Goal: Task Accomplishment & Management: Manage account settings

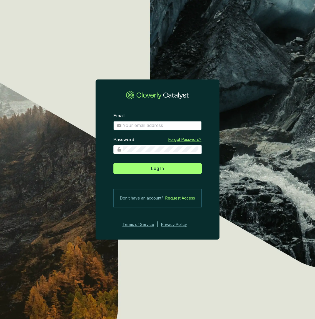
click at [132, 125] on input "Email" at bounding box center [161, 126] width 76 height 6
type input "kevin@invert.world"
click at [113, 163] on button "Log In" at bounding box center [157, 168] width 88 height 11
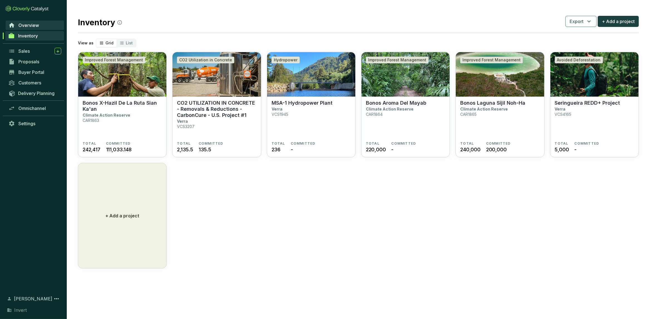
click at [30, 26] on span "Overview" at bounding box center [28, 26] width 21 height 6
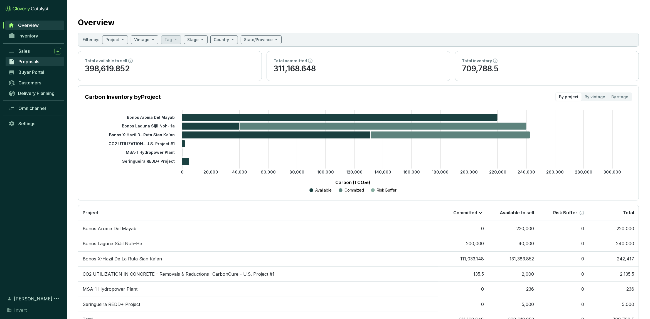
click at [40, 61] on link "Proposals" at bounding box center [35, 61] width 58 height 9
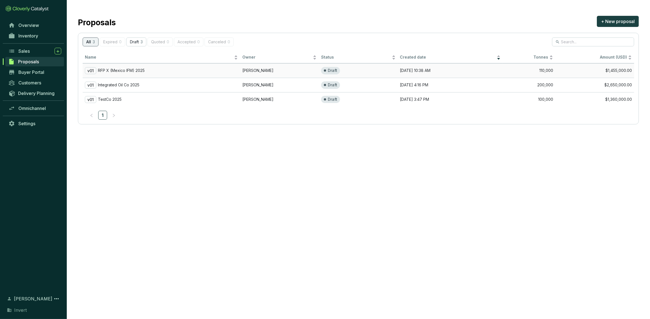
click at [139, 71] on p "RFP X (Mexico IFM) 2025" at bounding box center [121, 70] width 47 height 5
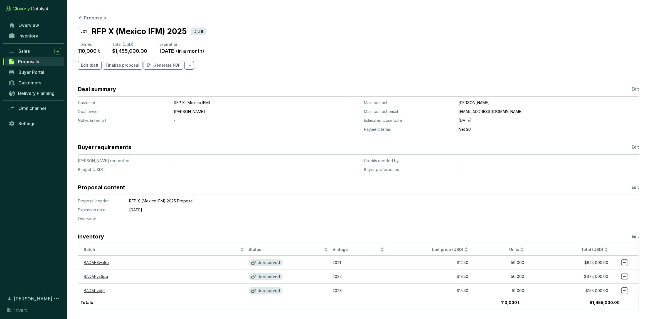
scroll to position [6, 0]
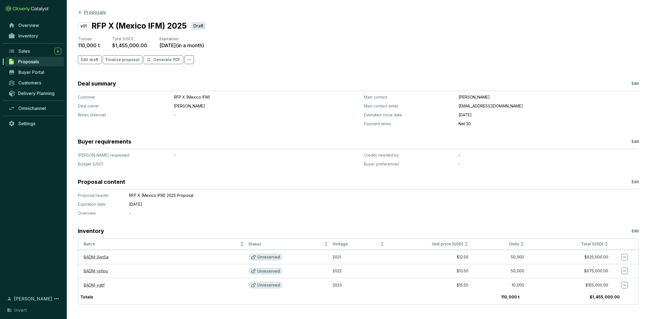
click at [81, 13] on icon at bounding box center [80, 12] width 5 height 5
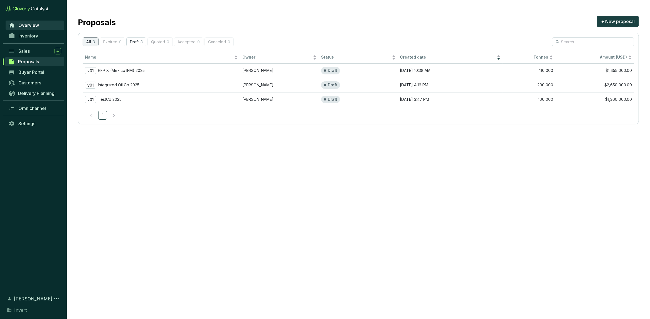
click at [32, 25] on span "Overview" at bounding box center [28, 26] width 21 height 6
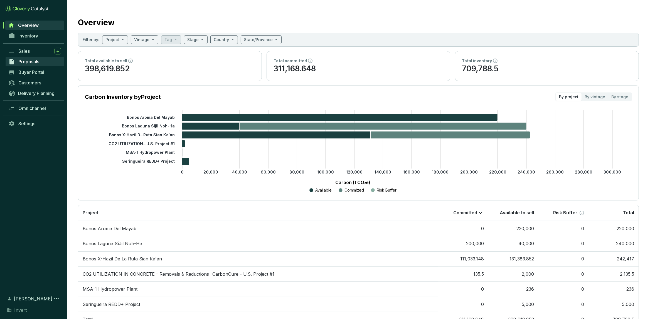
click at [28, 60] on span "Proposals" at bounding box center [28, 62] width 21 height 6
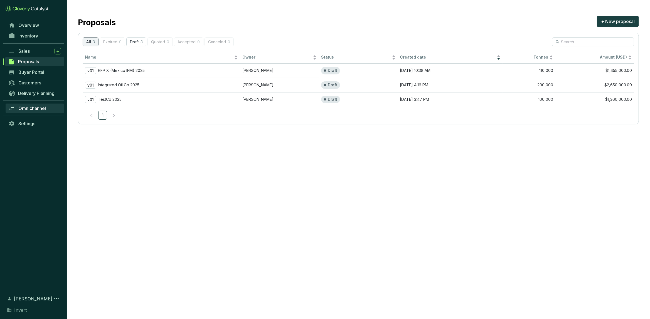
click at [42, 106] on link "Omnichannel" at bounding box center [35, 108] width 58 height 9
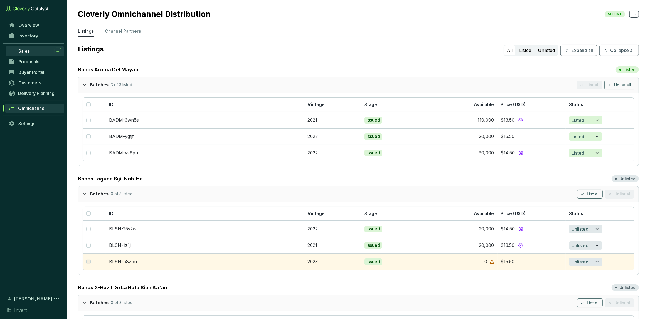
click at [29, 51] on span "Sales" at bounding box center [23, 51] width 11 height 6
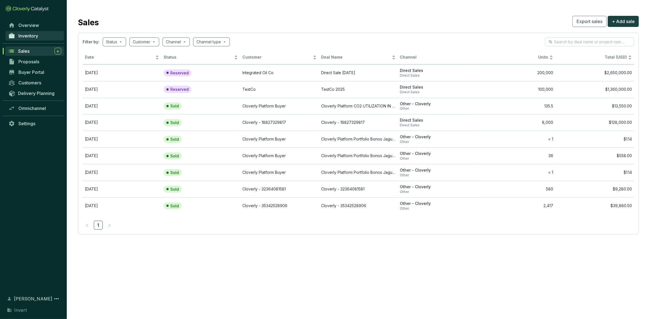
click at [23, 38] on span "Inventory" at bounding box center [28, 36] width 20 height 6
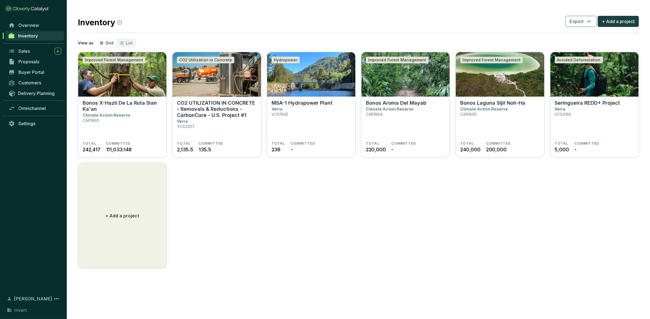
click at [315, 257] on section "Improved Forest Management Bonos X-Hazil De La Ruta Sian Ka'an Climate Action R…" at bounding box center [358, 160] width 561 height 217
click at [28, 49] on span "Sales" at bounding box center [23, 51] width 11 height 6
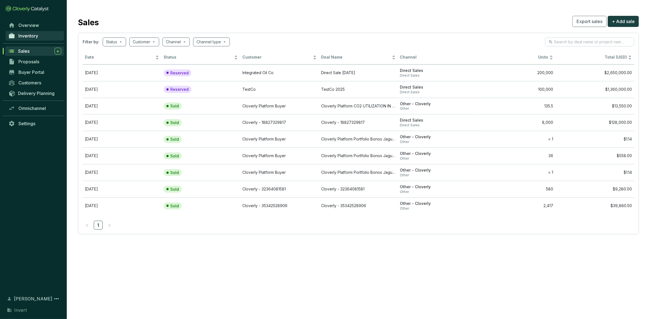
click at [36, 36] on span "Inventory" at bounding box center [28, 36] width 20 height 6
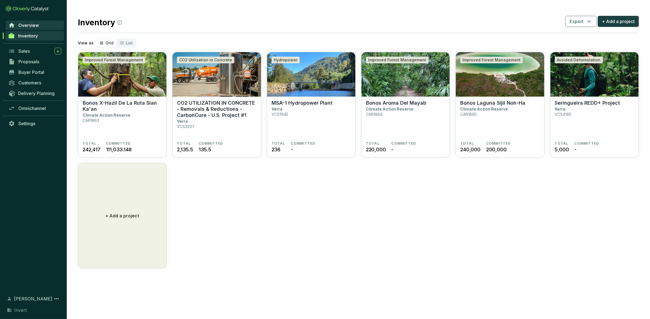
click at [35, 22] on link "Overview" at bounding box center [35, 25] width 58 height 9
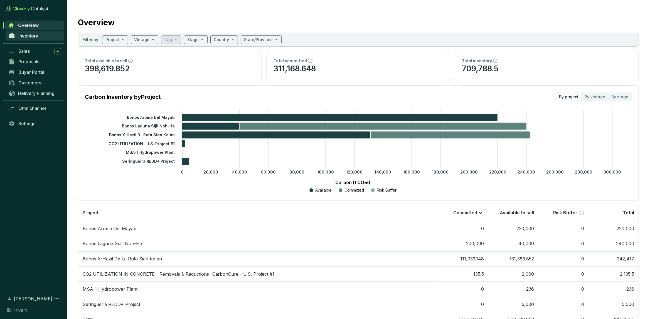
click at [38, 38] on span "Inventory" at bounding box center [28, 36] width 20 height 6
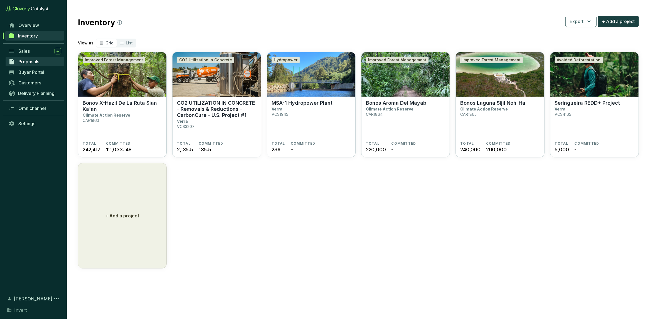
click at [37, 62] on span "Proposals" at bounding box center [28, 62] width 21 height 6
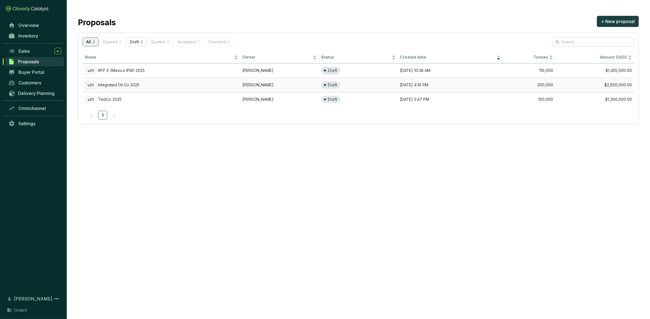
click at [163, 86] on div "v01 Integrated Oil Co 2025" at bounding box center [161, 85] width 153 height 7
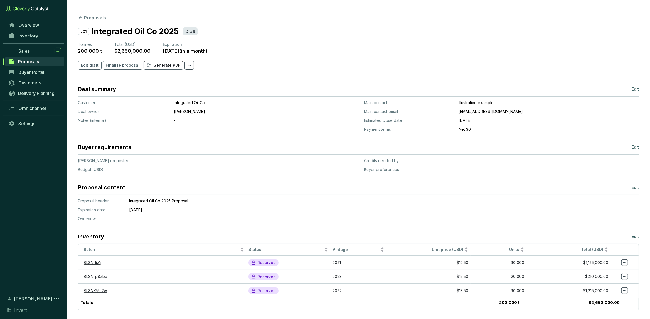
click at [167, 67] on p "Generate PDF" at bounding box center [166, 66] width 27 height 6
click at [31, 50] on div "Sales" at bounding box center [39, 51] width 43 height 7
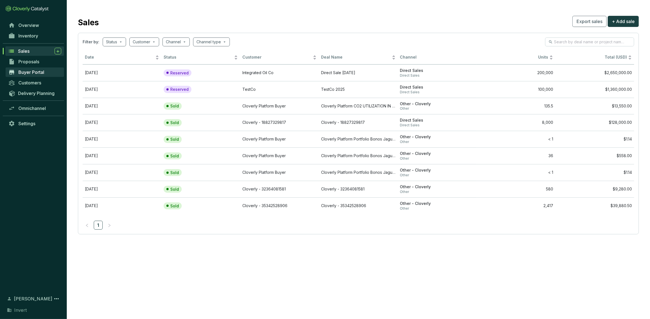
click at [31, 70] on span "Buyer Portal" at bounding box center [31, 73] width 26 height 6
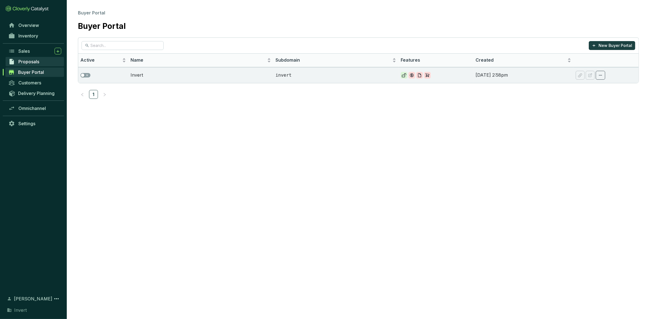
click at [31, 64] on span "Proposals" at bounding box center [28, 62] width 21 height 6
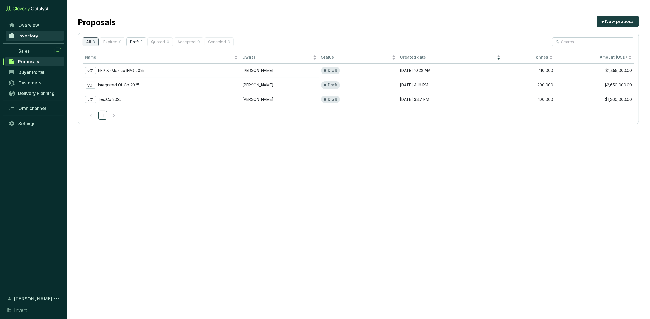
click at [29, 38] on span "Inventory" at bounding box center [28, 36] width 20 height 6
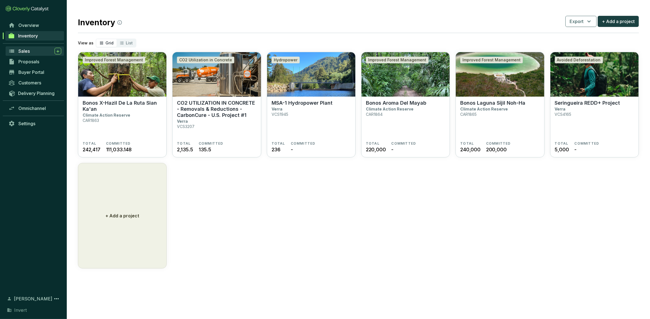
click at [29, 51] on span "Sales" at bounding box center [23, 51] width 11 height 6
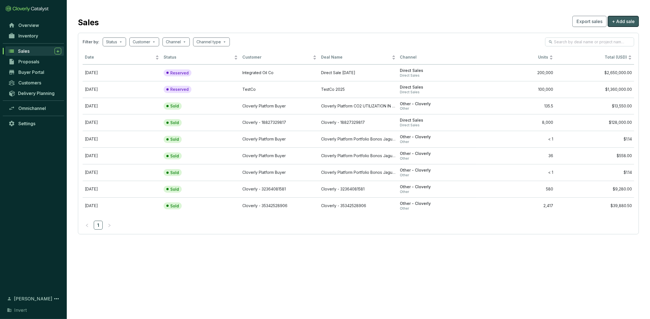
click at [315, 23] on span "+ Add sale" at bounding box center [622, 21] width 23 height 7
click at [30, 40] on link "Inventory" at bounding box center [35, 35] width 58 height 9
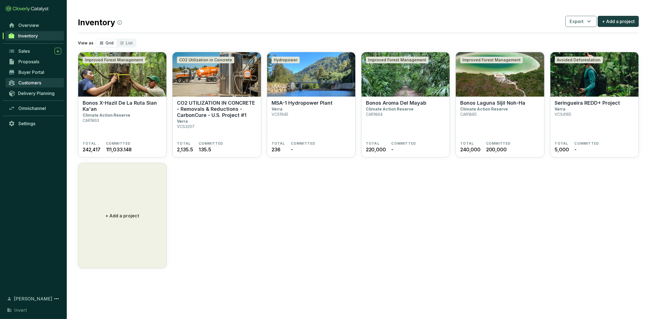
click at [27, 83] on span "Customers" at bounding box center [29, 83] width 23 height 6
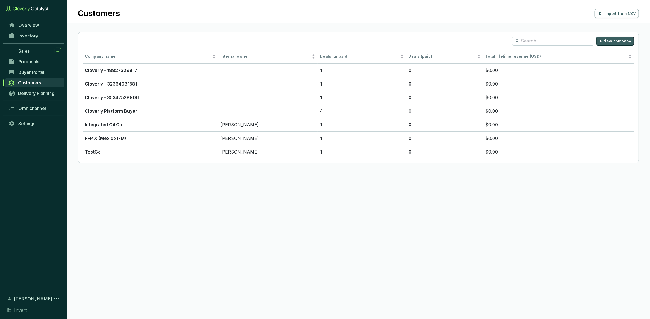
click at [315, 44] on button "+ New company" at bounding box center [615, 41] width 38 height 9
click at [33, 59] on span "Proposals" at bounding box center [28, 62] width 21 height 6
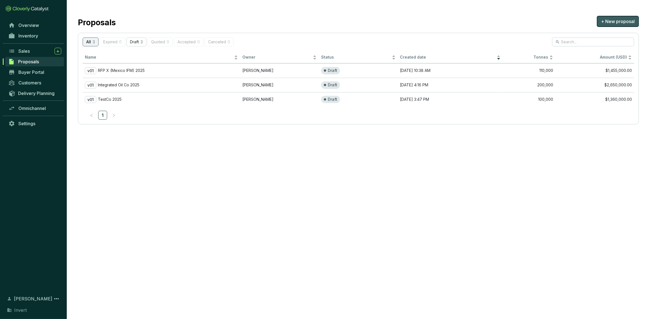
click at [315, 19] on span "+ New proposal" at bounding box center [618, 21] width 34 height 7
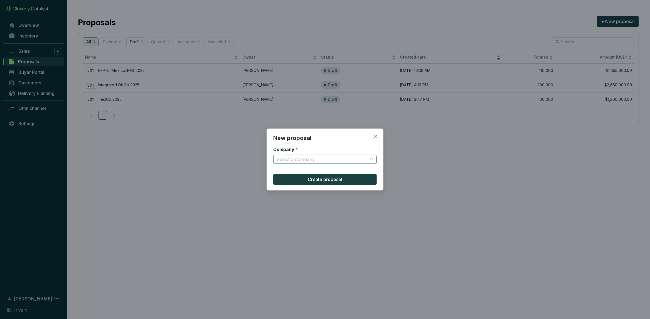
click at [315, 162] on input "Company *" at bounding box center [321, 159] width 91 height 8
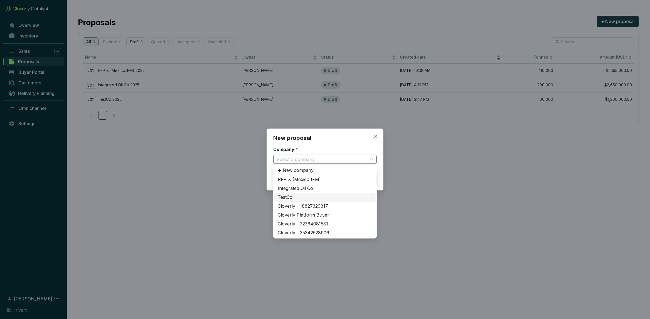
click at [292, 195] on div "TestCo" at bounding box center [324, 198] width 95 height 6
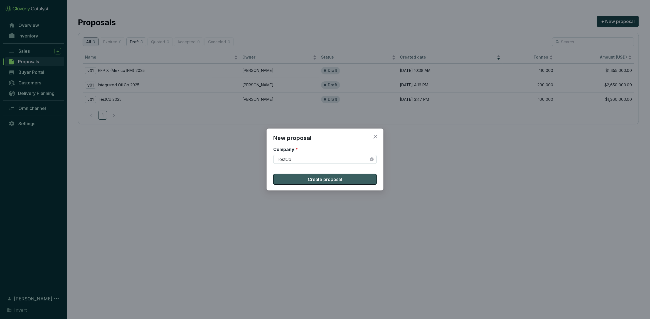
click at [313, 182] on span "Create proposal" at bounding box center [325, 179] width 34 height 7
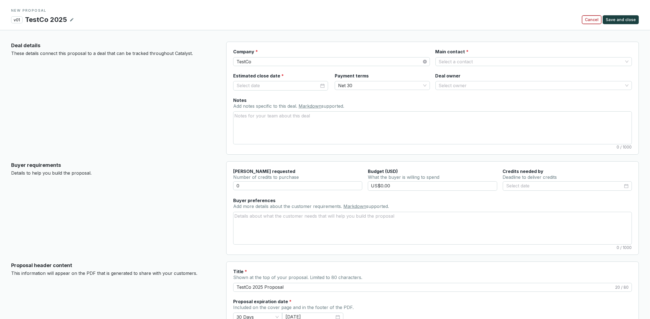
click at [315, 22] on span "Cancel" at bounding box center [591, 20] width 14 height 6
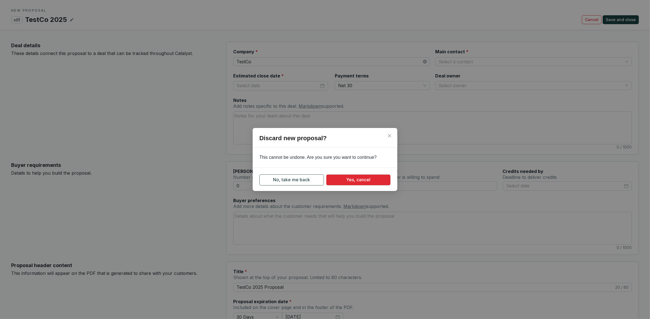
click at [314, 182] on button "No, take me back" at bounding box center [291, 180] width 65 height 11
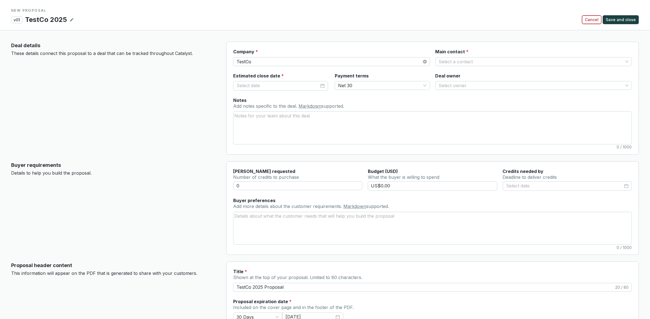
click at [315, 18] on span "Cancel" at bounding box center [591, 20] width 14 height 6
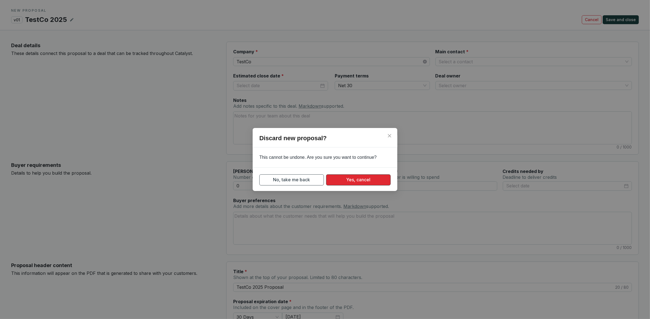
click at [315, 178] on span "Yes, cancel" at bounding box center [358, 180] width 24 height 7
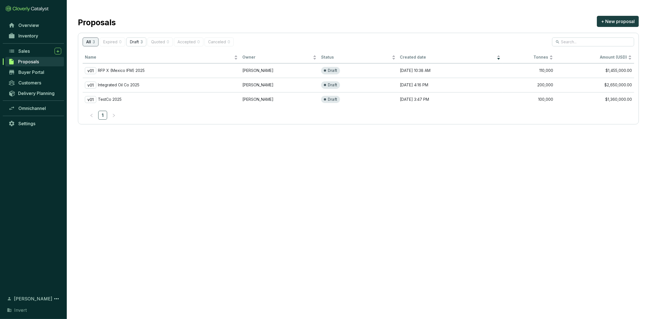
click at [32, 100] on div "Delivery Planning" at bounding box center [33, 95] width 67 height 15
click at [33, 99] on div "Delivery Planning" at bounding box center [33, 95] width 67 height 15
click at [35, 96] on span "Delivery Planning" at bounding box center [36, 94] width 36 height 6
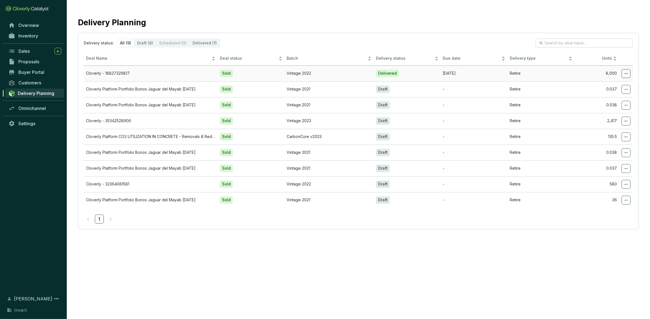
click at [315, 74] on icon at bounding box center [625, 73] width 3 height 1
click at [315, 75] on span at bounding box center [625, 73] width 9 height 9
click at [315, 85] on p "Edit delivery details" at bounding box center [602, 89] width 50 height 12
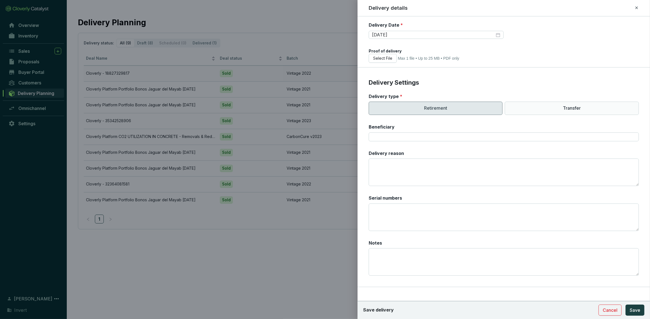
scroll to position [100, 0]
click at [315, 6] on icon at bounding box center [636, 7] width 4 height 7
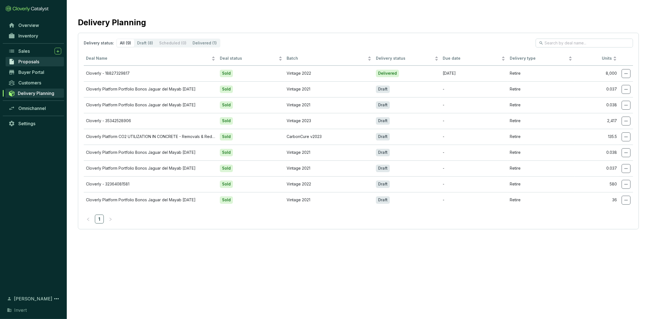
click at [31, 61] on span "Proposals" at bounding box center [28, 62] width 21 height 6
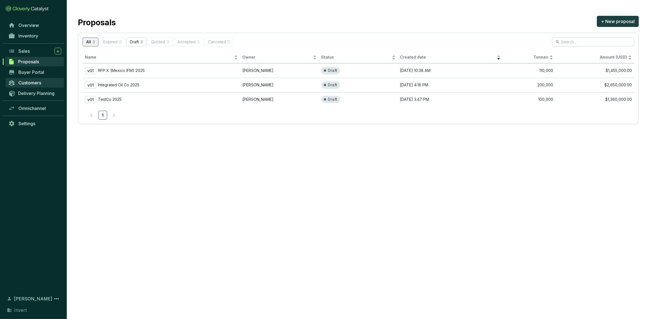
click at [34, 83] on span "Customers" at bounding box center [29, 83] width 23 height 6
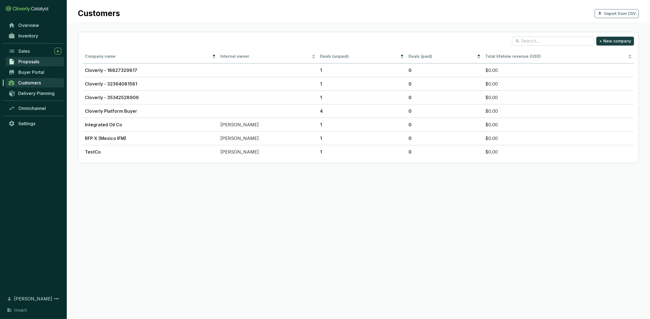
click at [44, 59] on link "Proposals" at bounding box center [35, 61] width 58 height 9
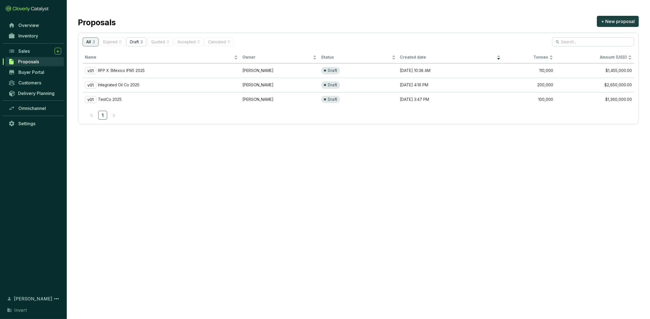
click at [234, 109] on div "Name Owner Status Created date Tonnes Amount (USD) v01 RFP X (Mexico IFM) 2025 …" at bounding box center [358, 86] width 551 height 68
click at [239, 99] on td "v01 TestCo 2025" at bounding box center [161, 99] width 157 height 14
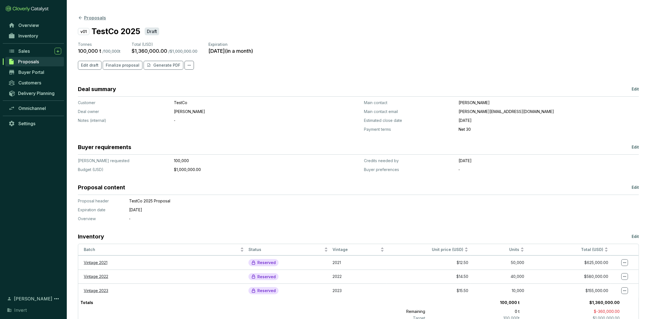
click at [81, 19] on icon at bounding box center [80, 17] width 5 height 5
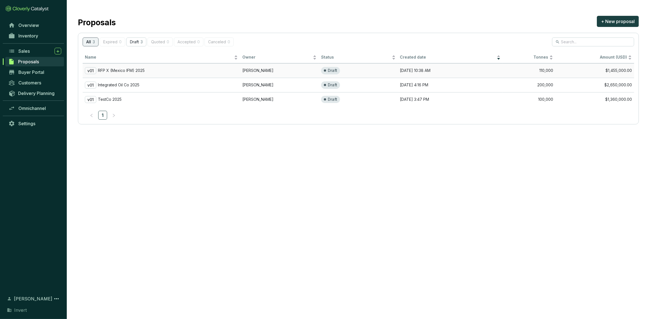
click at [196, 71] on div "v01 RFP X (Mexico IFM) 2025" at bounding box center [161, 70] width 153 height 7
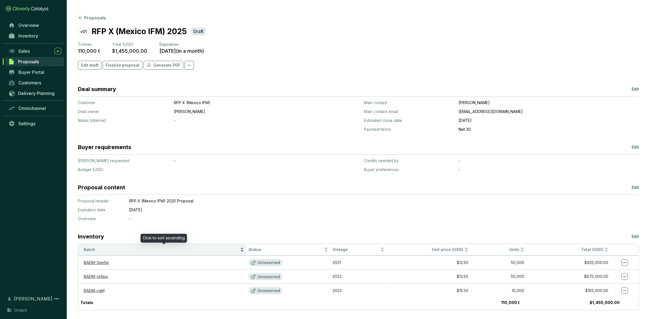
scroll to position [6, 0]
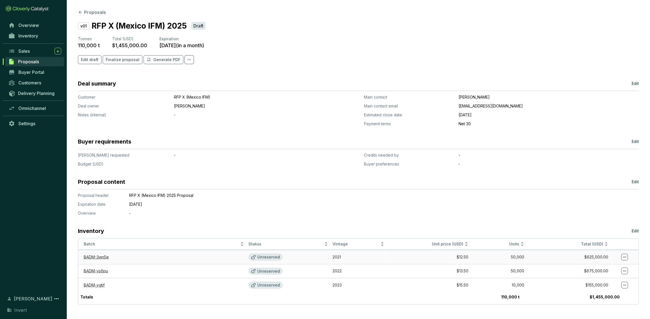
click at [260, 258] on p "Unreserved" at bounding box center [268, 257] width 23 height 5
click at [315, 232] on p "Edit" at bounding box center [634, 232] width 7 height 6
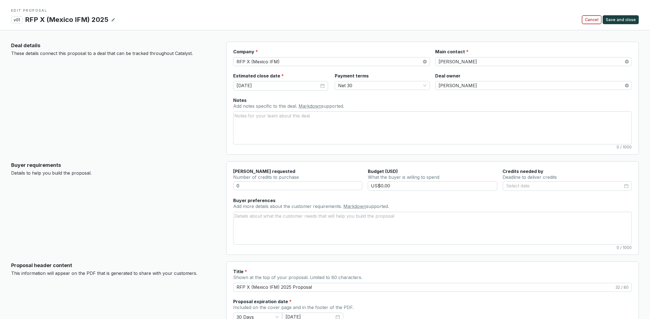
click at [315, 21] on span "Cancel" at bounding box center [591, 20] width 14 height 6
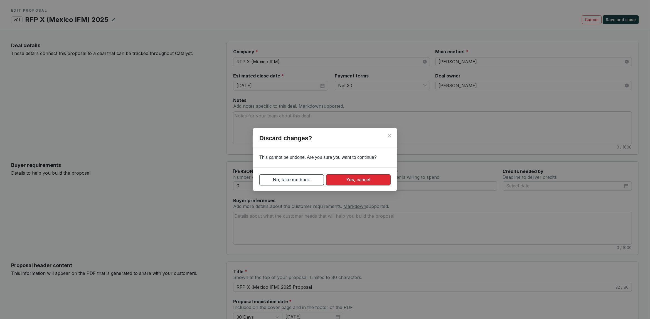
click at [315, 178] on span "Yes, cancel" at bounding box center [358, 180] width 24 height 7
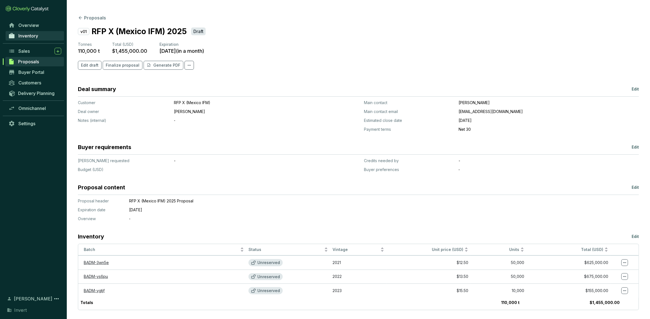
click at [30, 38] on span "Inventory" at bounding box center [28, 36] width 20 height 6
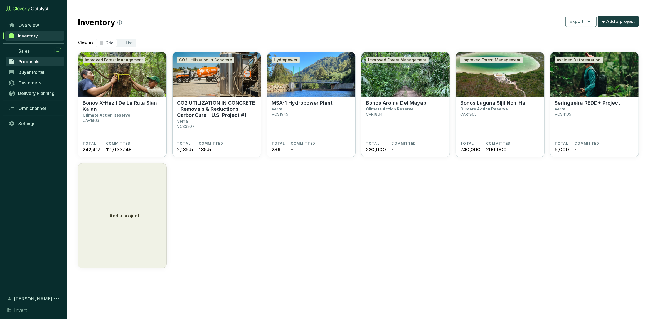
click at [28, 65] on link "Proposals" at bounding box center [35, 61] width 58 height 9
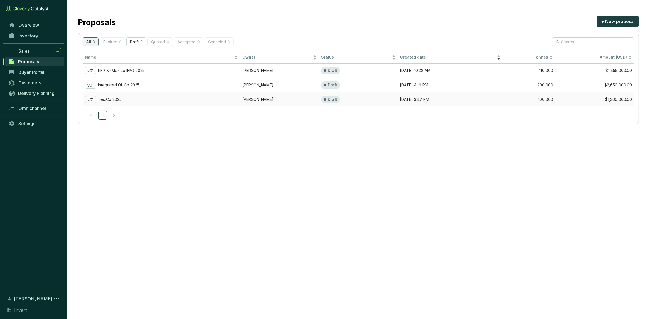
click at [260, 100] on td "[PERSON_NAME]" at bounding box center [279, 99] width 79 height 14
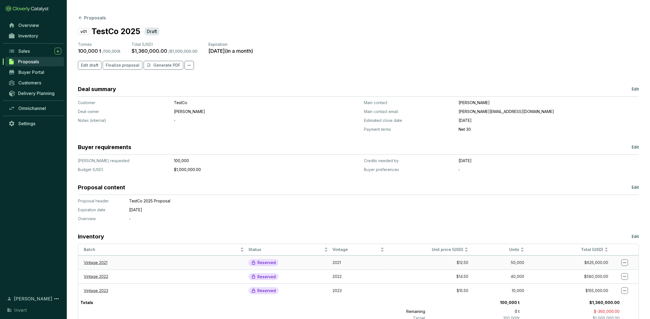
click at [256, 262] on div "Reserved" at bounding box center [263, 262] width 30 height 7
click at [246, 262] on td "Vintage 2021" at bounding box center [162, 263] width 168 height 14
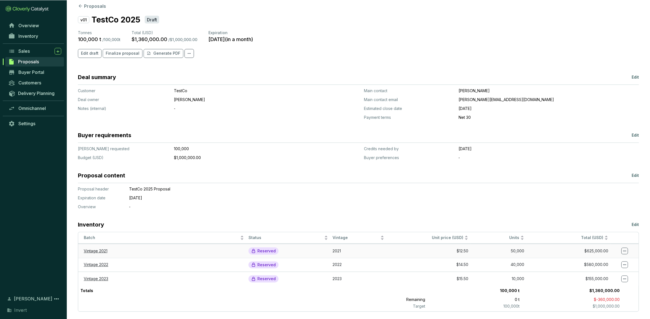
scroll to position [19, 0]
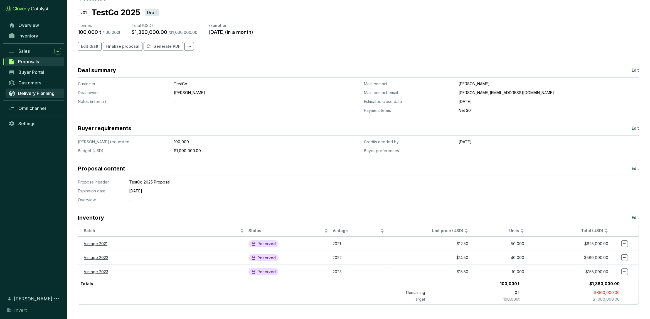
click at [37, 91] on span "Delivery Planning" at bounding box center [36, 94] width 36 height 6
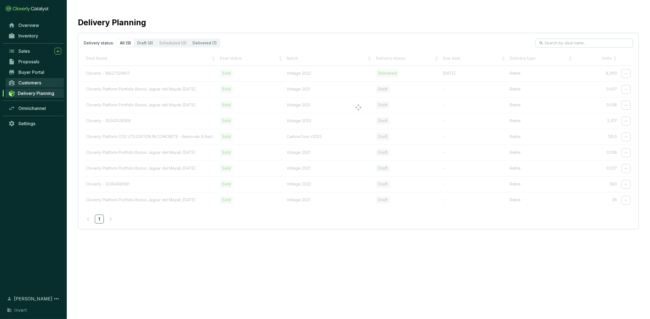
click at [38, 81] on span "Customers" at bounding box center [29, 83] width 23 height 6
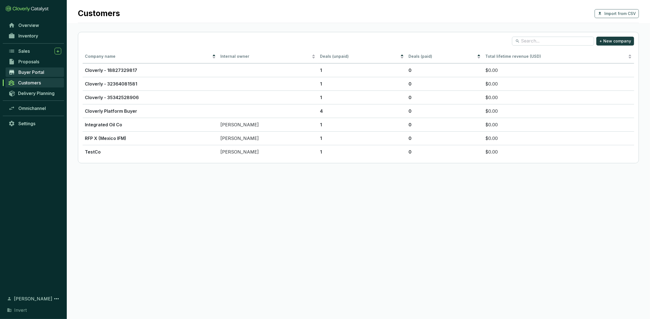
click at [42, 73] on span "Buyer Portal" at bounding box center [31, 73] width 26 height 6
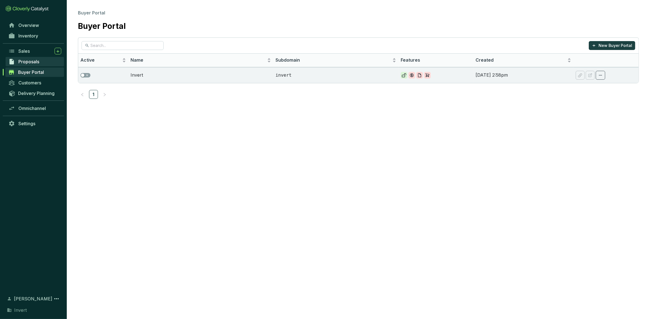
click at [38, 61] on span "Proposals" at bounding box center [28, 62] width 21 height 6
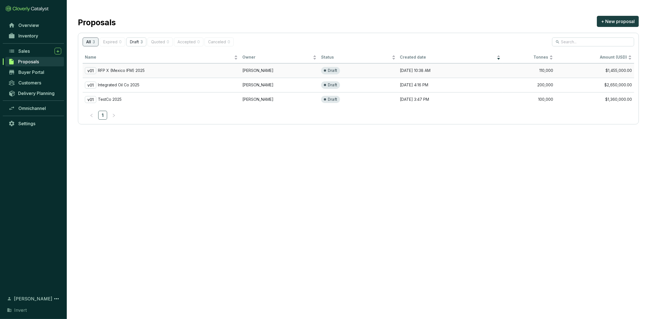
click at [146, 72] on div "v01 RFP X (Mexico IFM) 2025" at bounding box center [161, 70] width 153 height 7
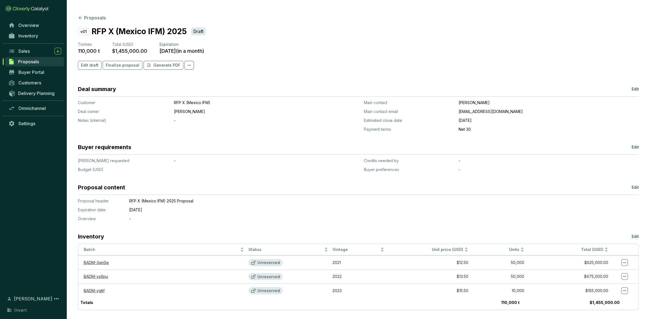
scroll to position [6, 0]
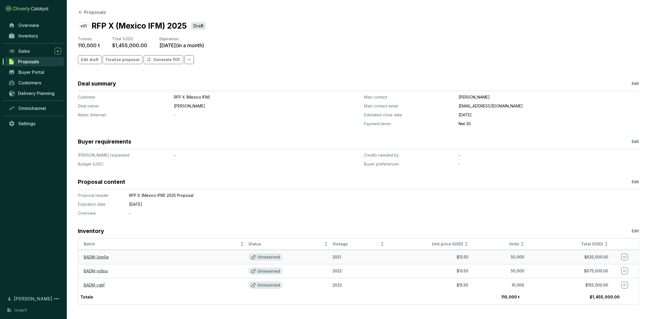
click at [259, 257] on p "Unreserved" at bounding box center [268, 257] width 23 height 5
click at [253, 257] on icon at bounding box center [253, 258] width 4 height 4
click at [28, 36] on span "Inventory" at bounding box center [28, 36] width 20 height 6
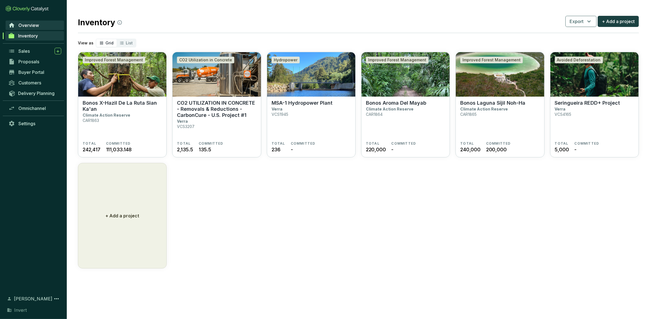
click at [32, 22] on link "Overview" at bounding box center [35, 25] width 58 height 9
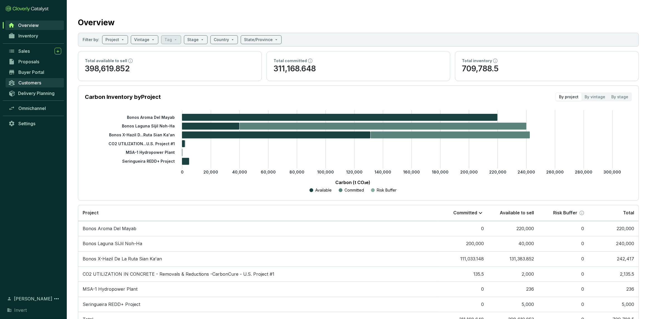
click at [29, 83] on span "Customers" at bounding box center [29, 83] width 23 height 6
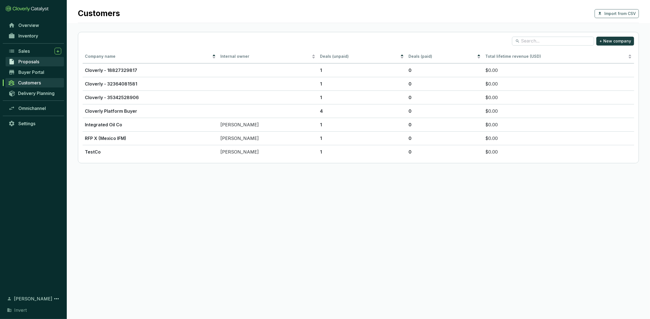
click at [29, 59] on link "Proposals" at bounding box center [35, 61] width 58 height 9
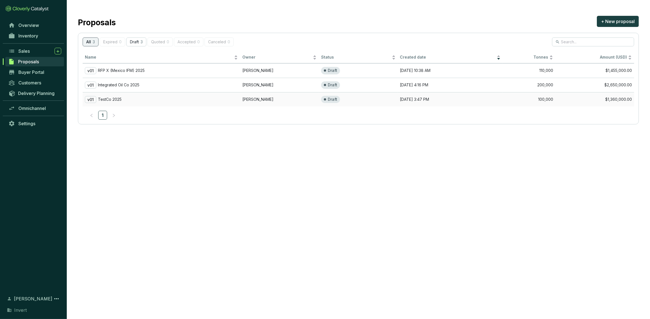
click at [315, 100] on p "Draft" at bounding box center [332, 99] width 9 height 5
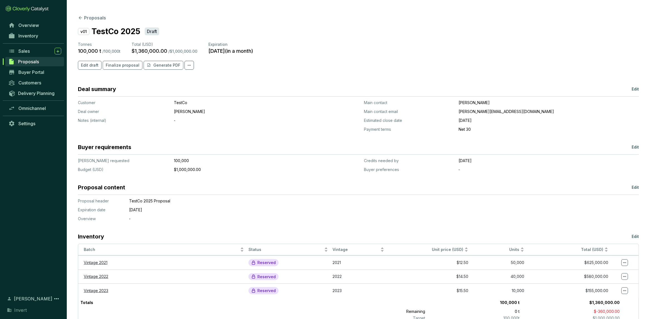
scroll to position [19, 0]
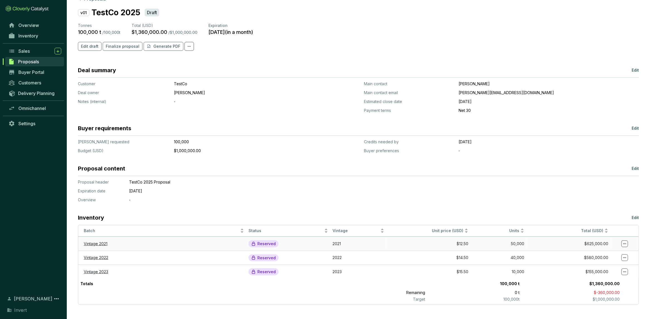
click at [257, 244] on div "Reserved" at bounding box center [263, 244] width 30 height 7
click at [315, 242] on icon at bounding box center [624, 244] width 4 height 7
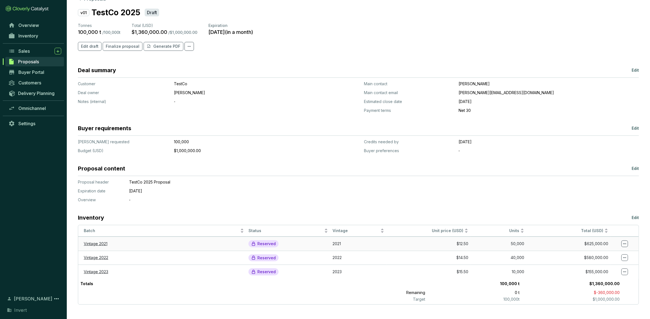
click at [315, 243] on span at bounding box center [624, 244] width 7 height 7
click at [82, 16] on div "v01 TestCo 2025" at bounding box center [109, 13] width 62 height 12
click at [163, 25] on p "Total (USD)" at bounding box center [165, 26] width 66 height 6
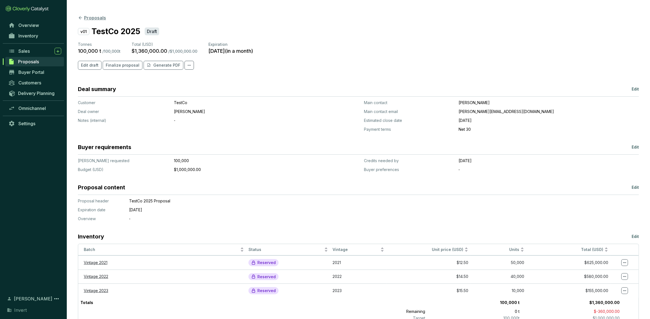
click at [90, 20] on button "Proposals" at bounding box center [92, 17] width 28 height 7
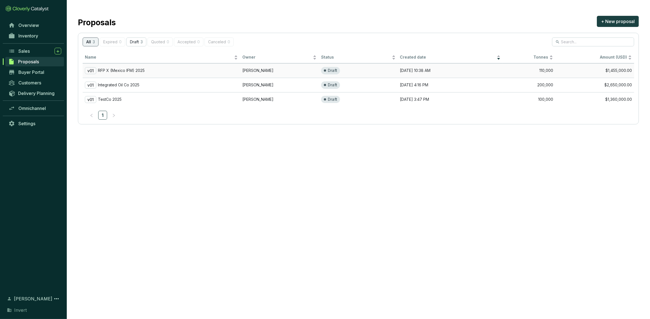
click at [150, 70] on div "v01 RFP X (Mexico IFM) 2025" at bounding box center [161, 70] width 153 height 7
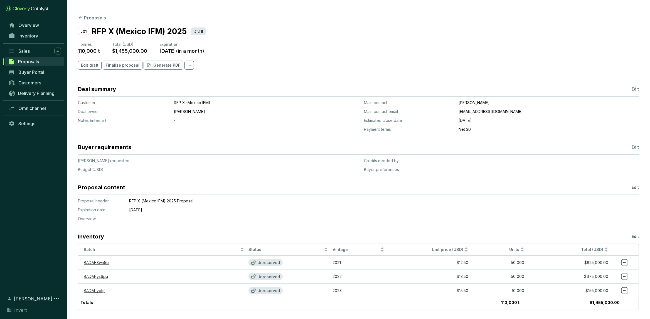
scroll to position [6, 0]
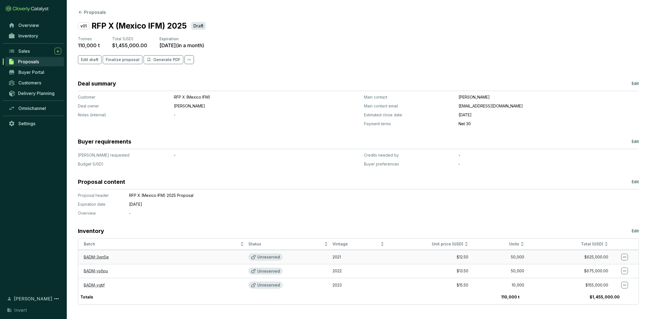
click at [315, 258] on icon at bounding box center [624, 257] width 4 height 7
click at [315, 219] on section "Deal summary Edit Customer Deal owner Notes (internal) RFP X (Mexico IFM) Mark …" at bounding box center [358, 192] width 561 height 225
click at [32, 25] on span "Overview" at bounding box center [28, 26] width 21 height 6
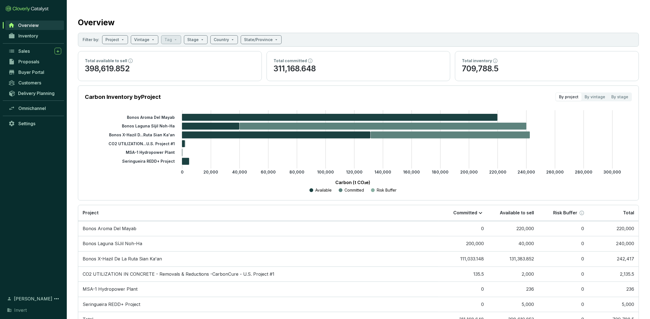
click at [34, 25] on span "Overview" at bounding box center [28, 26] width 21 height 6
click at [26, 37] on span "Inventory" at bounding box center [28, 36] width 20 height 6
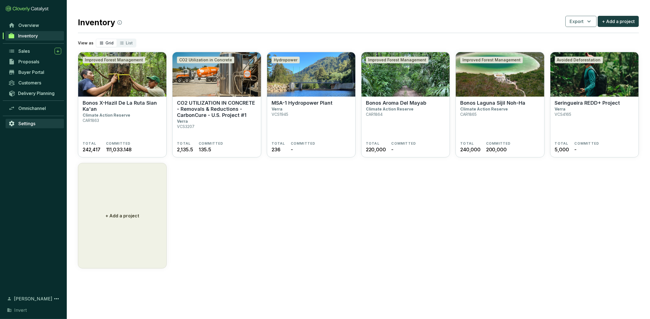
click at [32, 123] on span "Settings" at bounding box center [26, 124] width 17 height 6
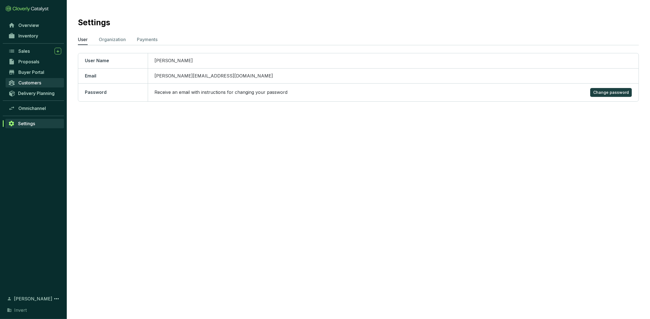
click at [41, 82] on span "Customers" at bounding box center [29, 83] width 23 height 6
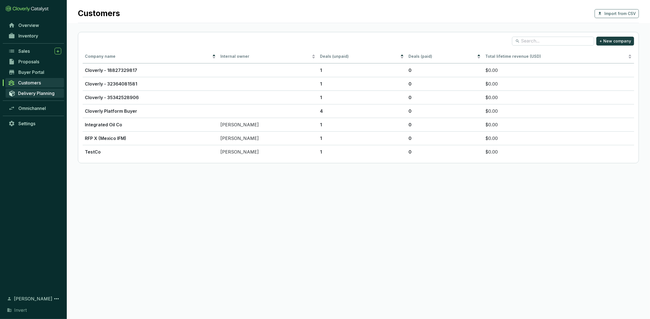
click at [49, 97] on link "Delivery Planning" at bounding box center [35, 93] width 58 height 9
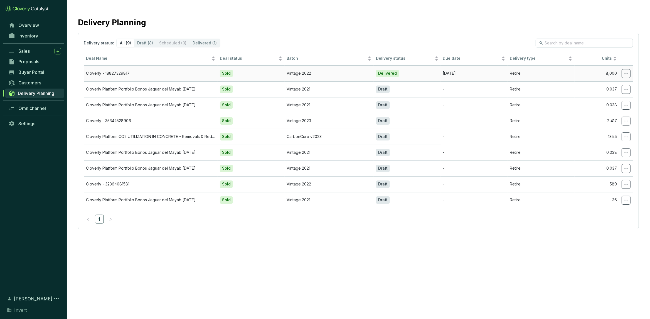
click at [315, 75] on td at bounding box center [626, 74] width 14 height 16
click at [315, 75] on icon at bounding box center [625, 73] width 4 height 7
click at [315, 86] on span "Edit delivery details" at bounding box center [605, 88] width 38 height 4
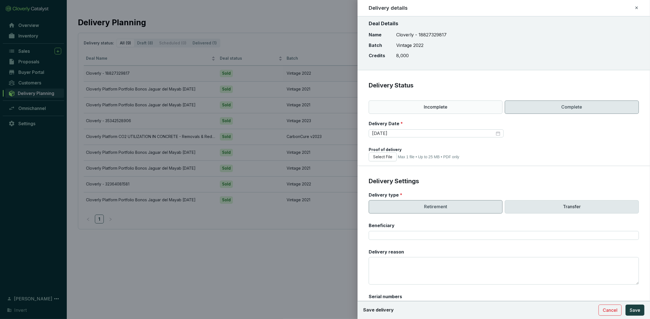
click at [315, 203] on p "Transfer" at bounding box center [571, 206] width 134 height 13
click at [315, 310] on span "Save" at bounding box center [634, 310] width 11 height 7
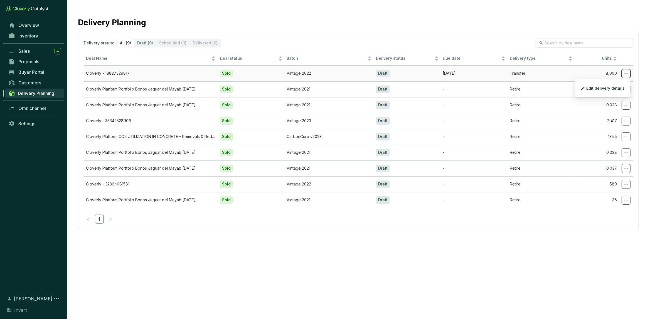
click at [315, 73] on icon at bounding box center [625, 73] width 4 height 7
click at [315, 76] on icon at bounding box center [625, 73] width 4 height 7
click at [315, 71] on span at bounding box center [625, 73] width 9 height 9
click at [315, 90] on span "Edit delivery details" at bounding box center [605, 88] width 38 height 4
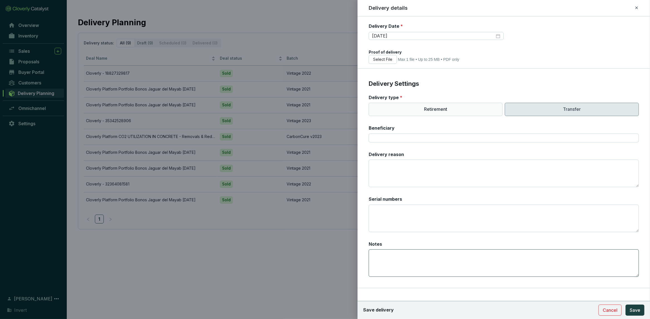
scroll to position [100, 0]
click at [315, 259] on textarea "Notes" at bounding box center [503, 261] width 270 height 28
click at [315, 219] on textarea "Serial numbers" at bounding box center [503, 216] width 270 height 28
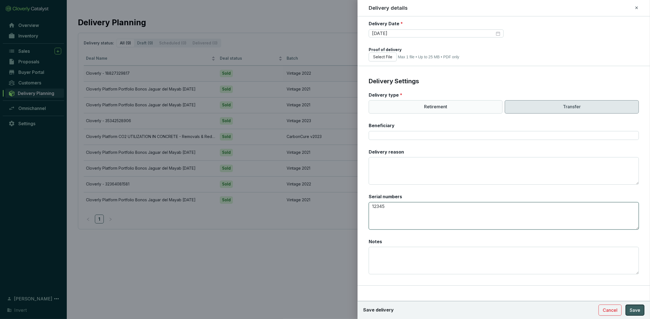
type textarea "12345"
click at [315, 308] on span "Save" at bounding box center [634, 310] width 11 height 7
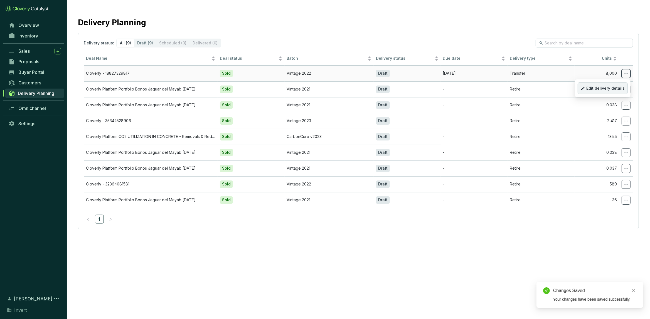
click at [315, 93] on p "Edit delivery details" at bounding box center [602, 89] width 50 height 12
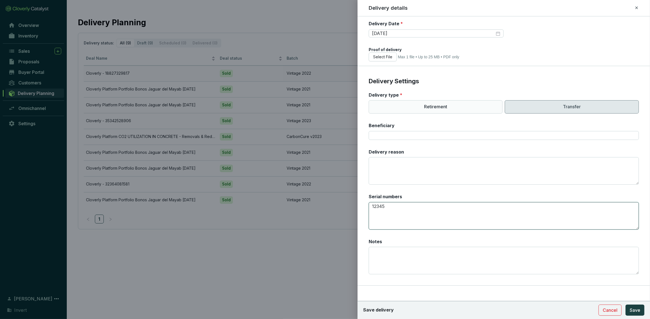
drag, startPoint x: 400, startPoint y: 214, endPoint x: 345, endPoint y: 214, distance: 55.3
click at [315, 214] on textarea "12345" at bounding box center [503, 216] width 270 height 28
click at [315, 308] on span "Save" at bounding box center [634, 310] width 11 height 7
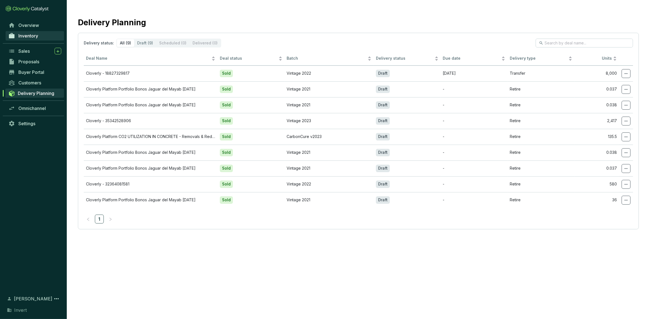
click at [34, 39] on span "Inventory" at bounding box center [28, 36] width 20 height 6
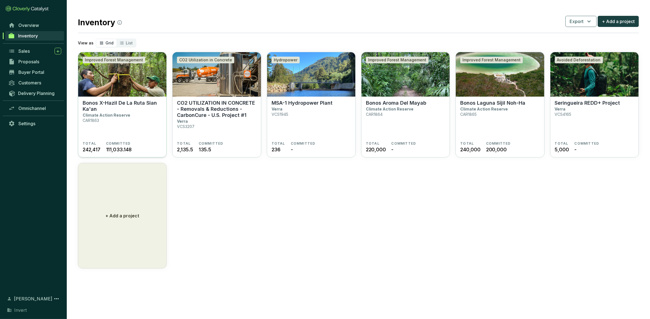
click at [132, 119] on section "Bonos X-Hazil De La Ruta Sian Ka'an Climate Action Reserve CAR1863" at bounding box center [122, 120] width 79 height 41
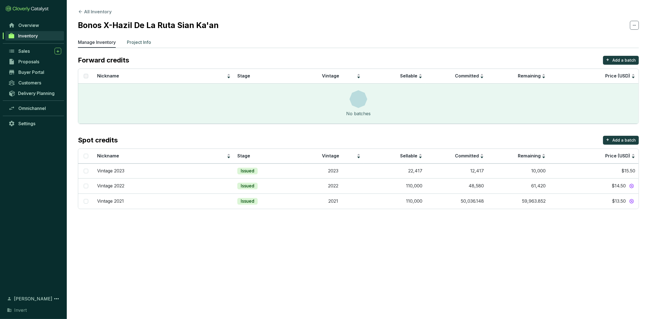
click at [148, 46] on li "Project Info" at bounding box center [139, 43] width 24 height 9
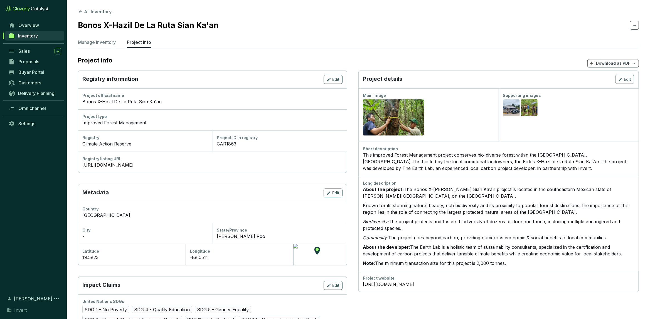
click at [28, 36] on span "Inventory" at bounding box center [28, 36] width 20 height 6
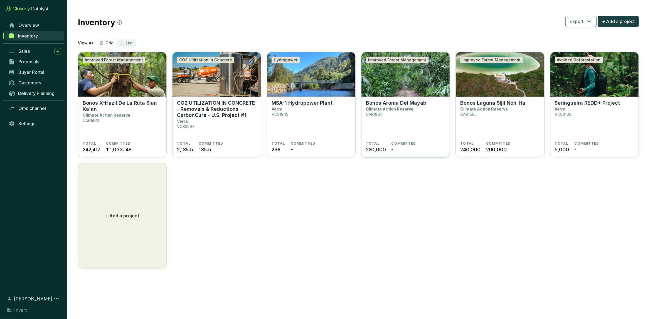
click at [402, 112] on p "Climate Action Reserve" at bounding box center [390, 109] width 48 height 5
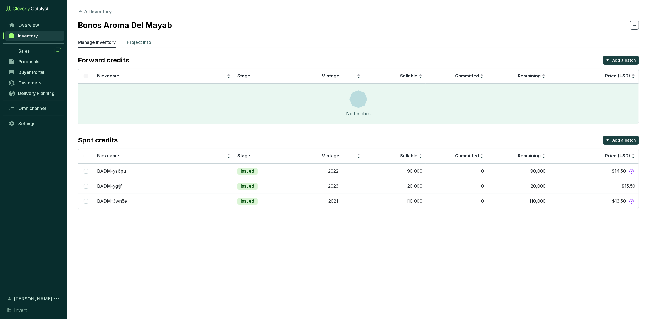
drag, startPoint x: 123, startPoint y: 42, endPoint x: 129, endPoint y: 43, distance: 5.9
click at [124, 42] on ul "Manage Inventory Project Info" at bounding box center [358, 43] width 561 height 9
click at [135, 43] on p "Project Info" at bounding box center [139, 42] width 24 height 7
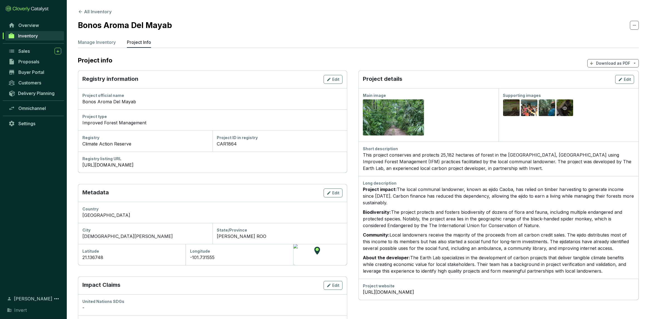
click at [563, 105] on div "Preview" at bounding box center [564, 109] width 17 height 18
click at [457, 207] on div "Project impact: The local communal landowner, known as [PERSON_NAME], has relie…" at bounding box center [498, 230] width 271 height 88
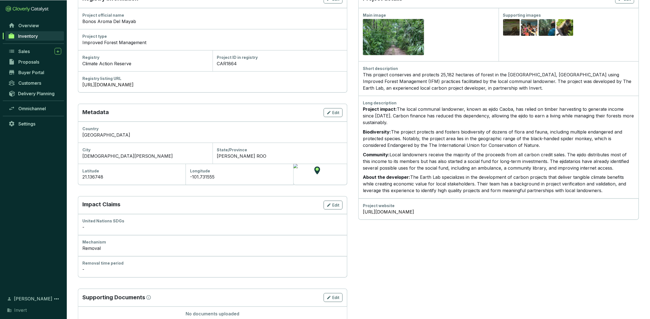
scroll to position [66, 0]
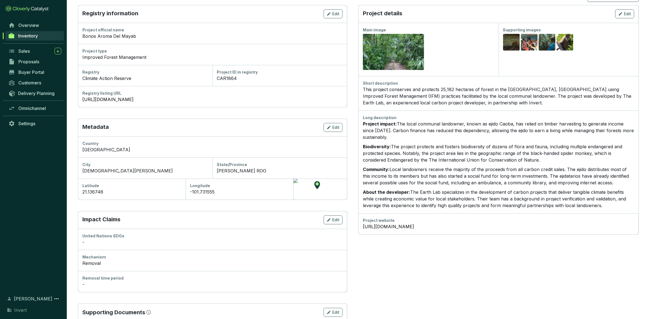
click at [449, 132] on p "Project impact: The local communal landowner, known as [PERSON_NAME], has relie…" at bounding box center [498, 131] width 271 height 20
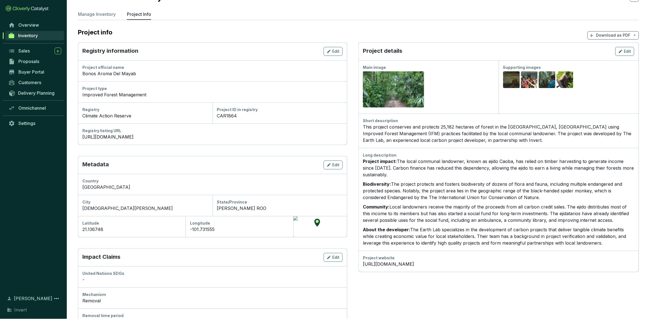
scroll to position [7, 0]
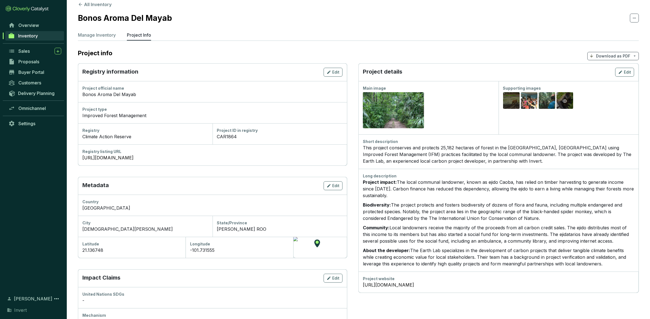
drag, startPoint x: 575, startPoint y: 101, endPoint x: 569, endPoint y: 100, distance: 6.1
click at [574, 101] on div "Preview Preview Preview Preview" at bounding box center [568, 101] width 131 height 20
click at [567, 100] on div "Preview" at bounding box center [564, 101] width 7 height 7
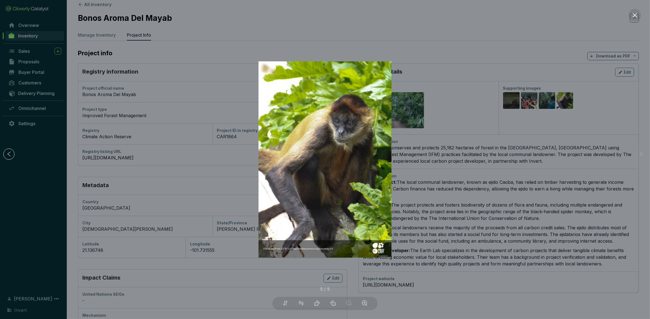
click at [360, 218] on img at bounding box center [324, 159] width 133 height 196
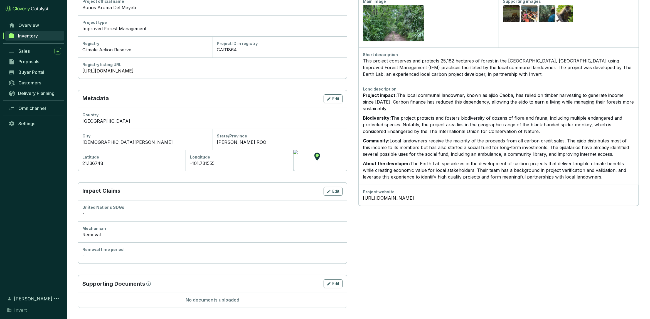
scroll to position [0, 0]
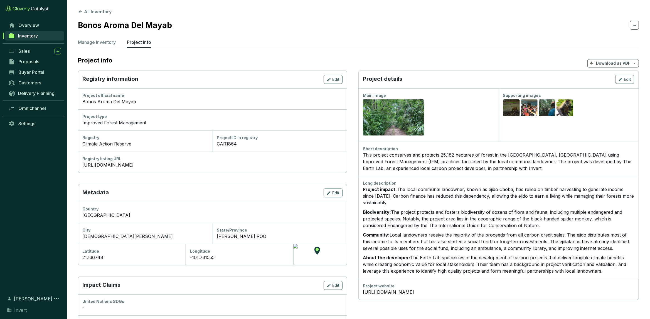
click at [573, 113] on div "Preview Preview Preview Preview" at bounding box center [568, 108] width 131 height 20
click at [568, 110] on div "Preview" at bounding box center [564, 109] width 17 height 18
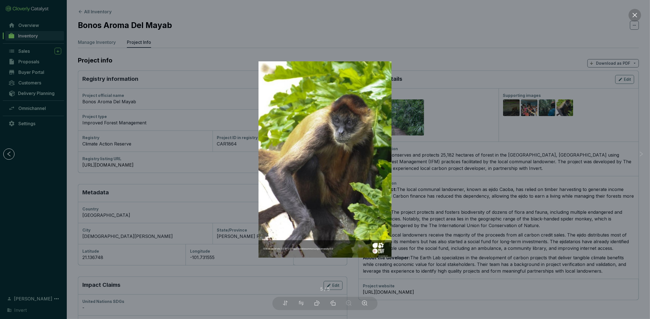
click at [635, 17] on icon "close" at bounding box center [634, 15] width 6 height 6
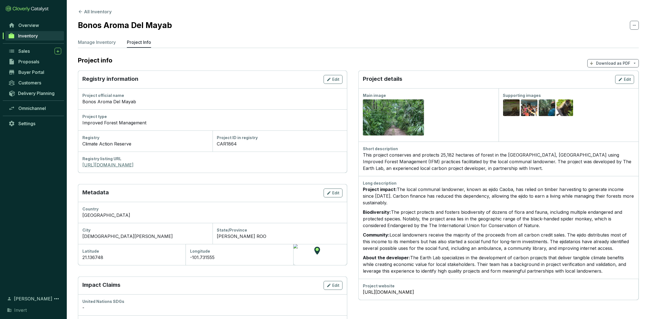
click at [130, 164] on link "[URL][DOMAIN_NAME]" at bounding box center [212, 165] width 260 height 7
